Goal: Task Accomplishment & Management: Manage account settings

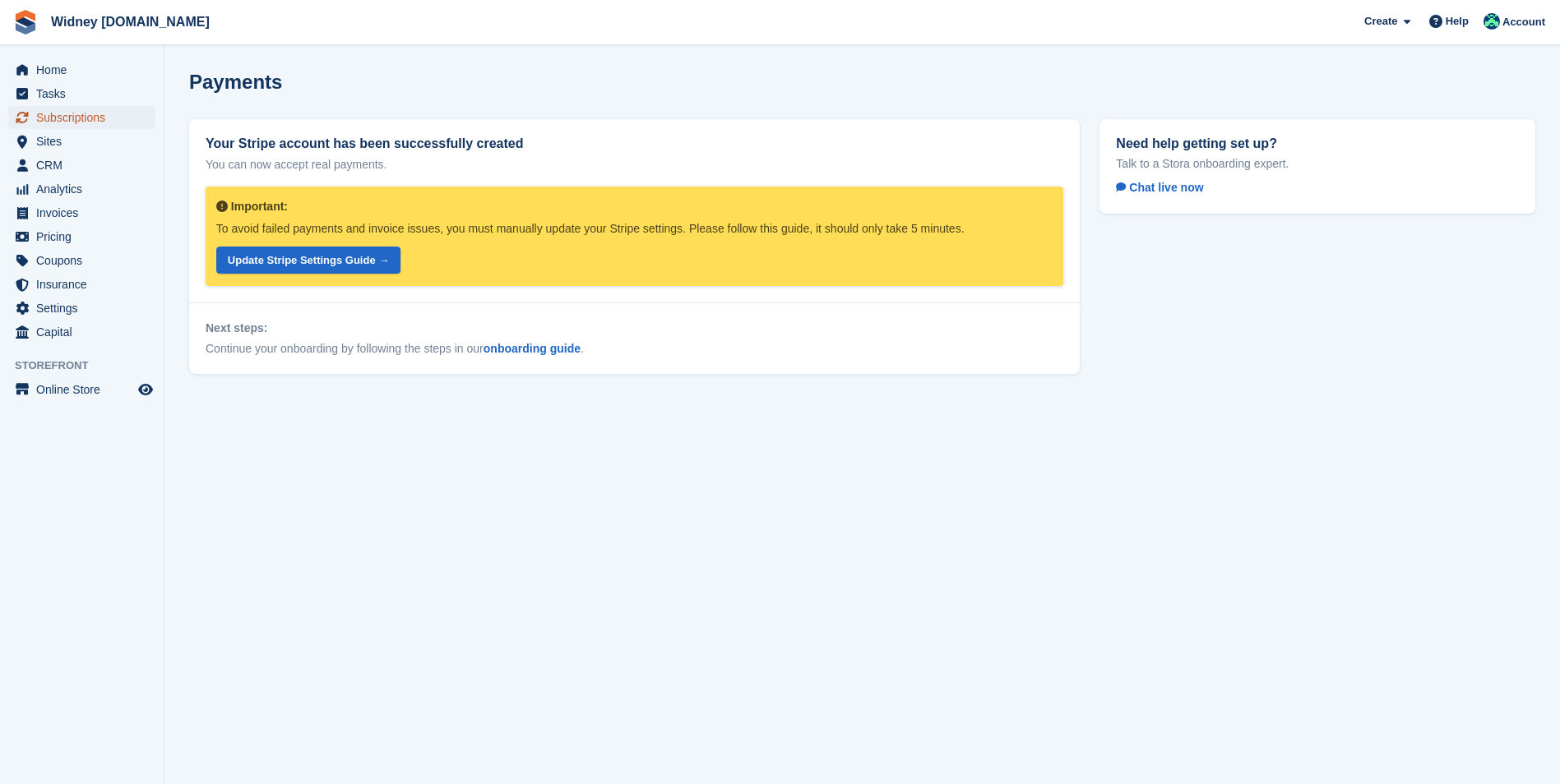
click at [83, 118] on span "Subscriptions" at bounding box center [86, 118] width 99 height 23
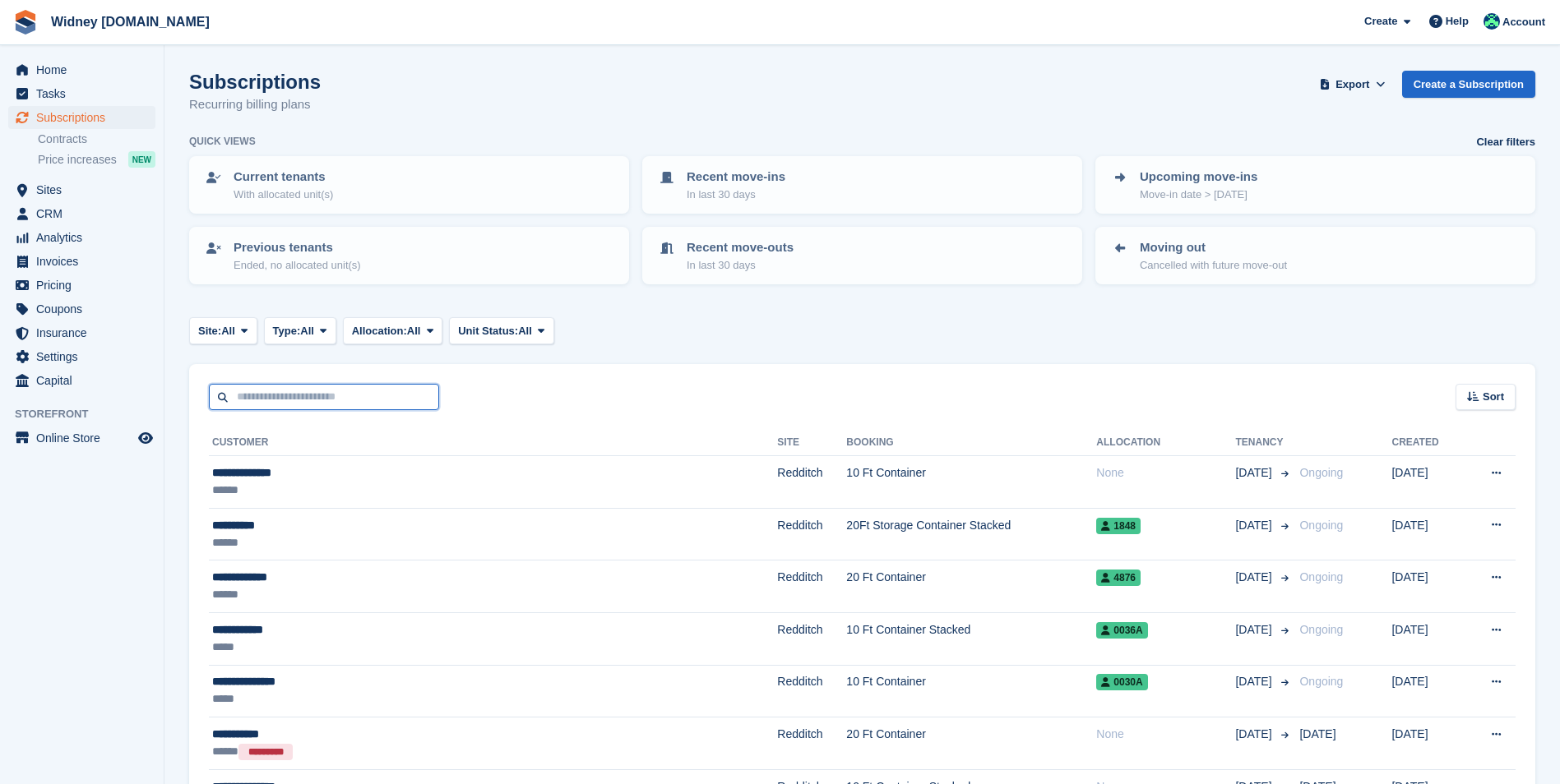
click at [312, 394] on input "text" at bounding box center [324, 397] width 230 height 27
type input "****"
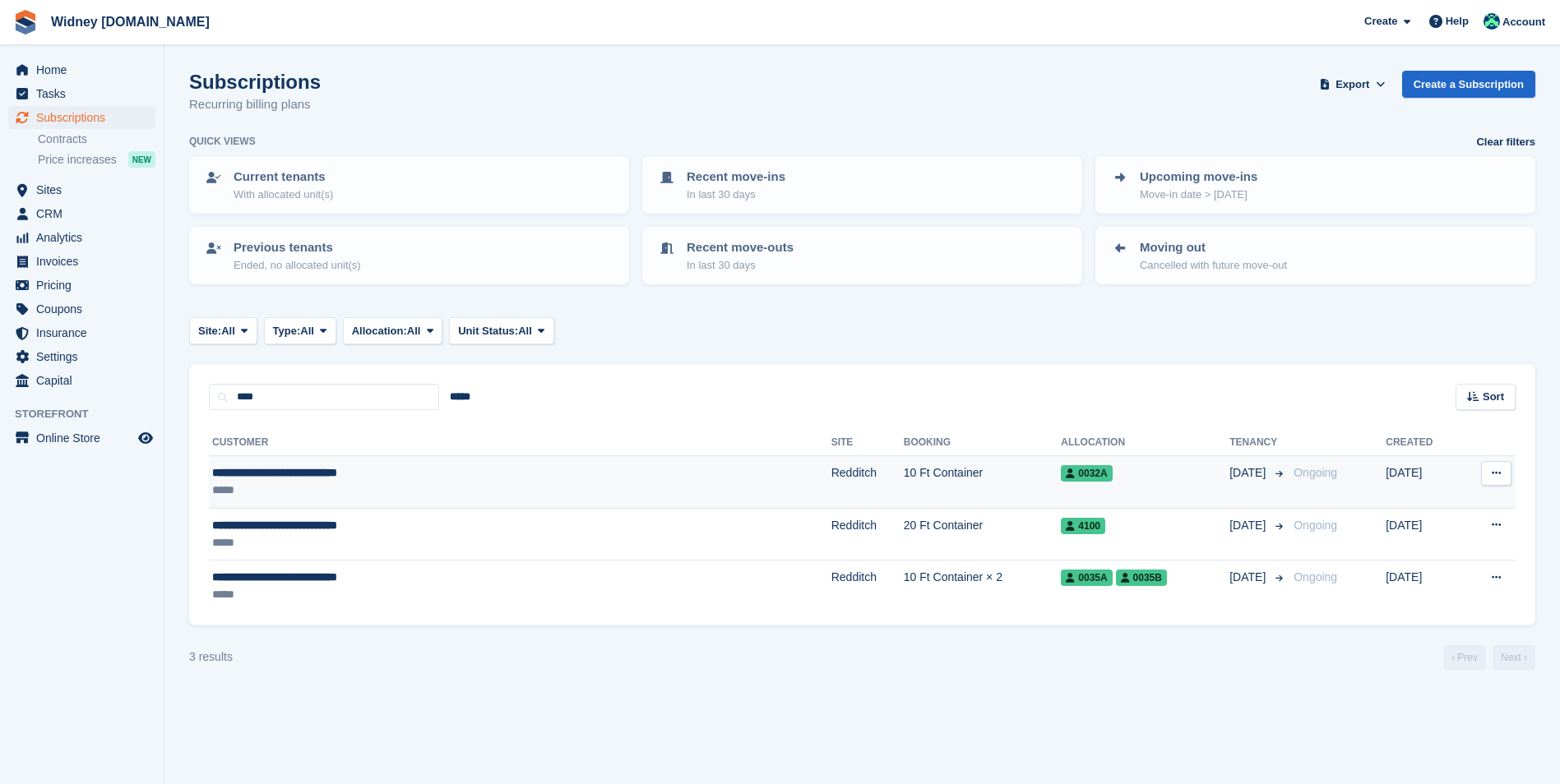
click at [314, 468] on div "**********" at bounding box center [405, 473] width 388 height 17
